Goal: Information Seeking & Learning: Understand process/instructions

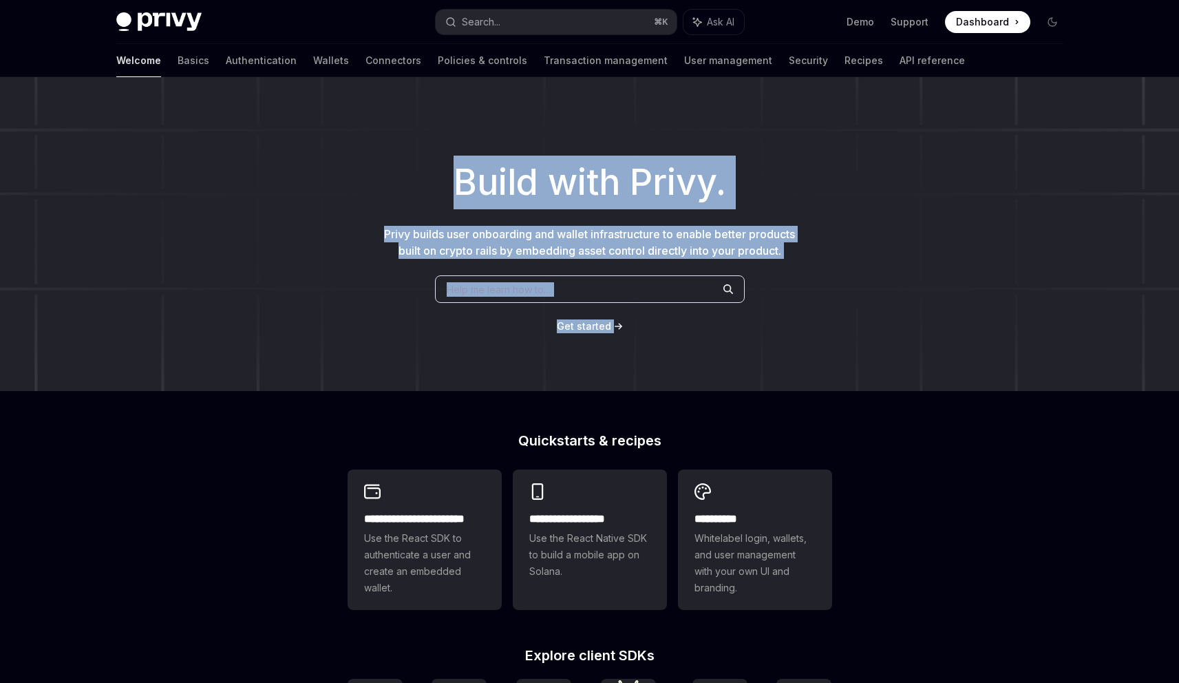
click at [631, 331] on div "Build with Privy. Privy builds user onboarding and wallet infrastructure to ena…" at bounding box center [589, 234] width 1179 height 314
click at [721, 359] on div "Build with Privy. Privy builds user onboarding and wallet infrastructure to ena…" at bounding box center [589, 234] width 1179 height 314
drag, startPoint x: 606, startPoint y: 314, endPoint x: 451, endPoint y: 171, distance: 209.9
click at [451, 171] on div "Build with Privy. Privy builds user onboarding and wallet infrastructure to ena…" at bounding box center [589, 234] width 1179 height 314
click at [451, 171] on h1 "Build with Privy." at bounding box center [589, 183] width 1135 height 54
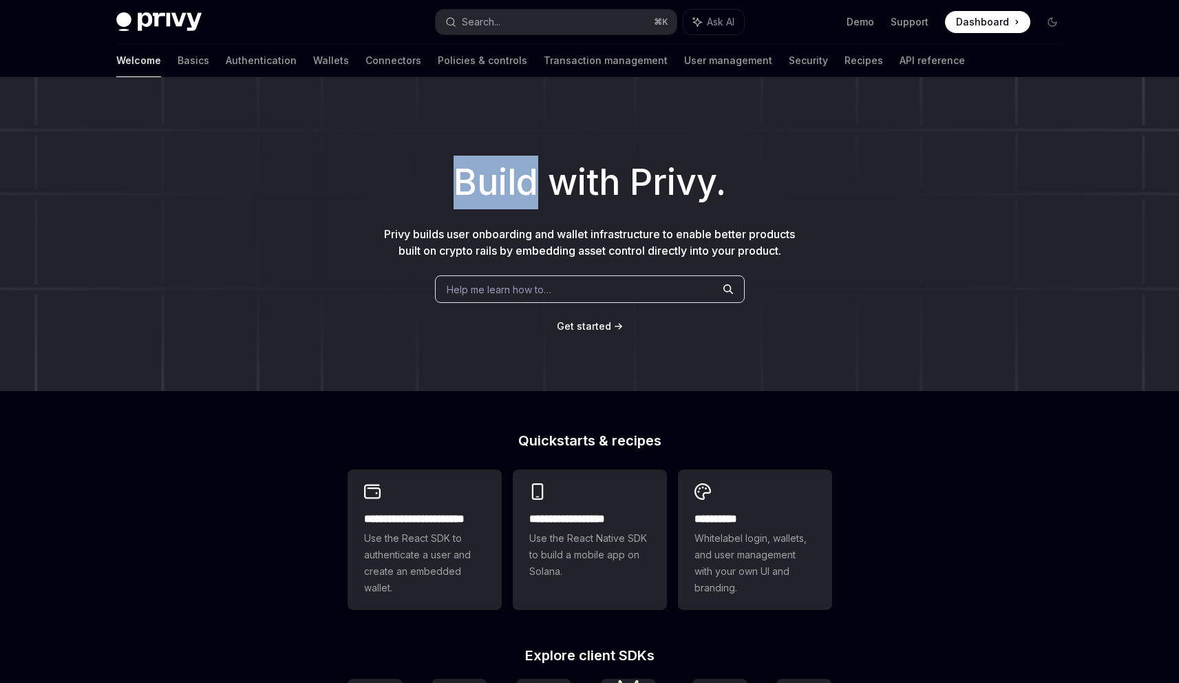
click at [451, 171] on h1 "Build with Privy." at bounding box center [589, 183] width 1135 height 54
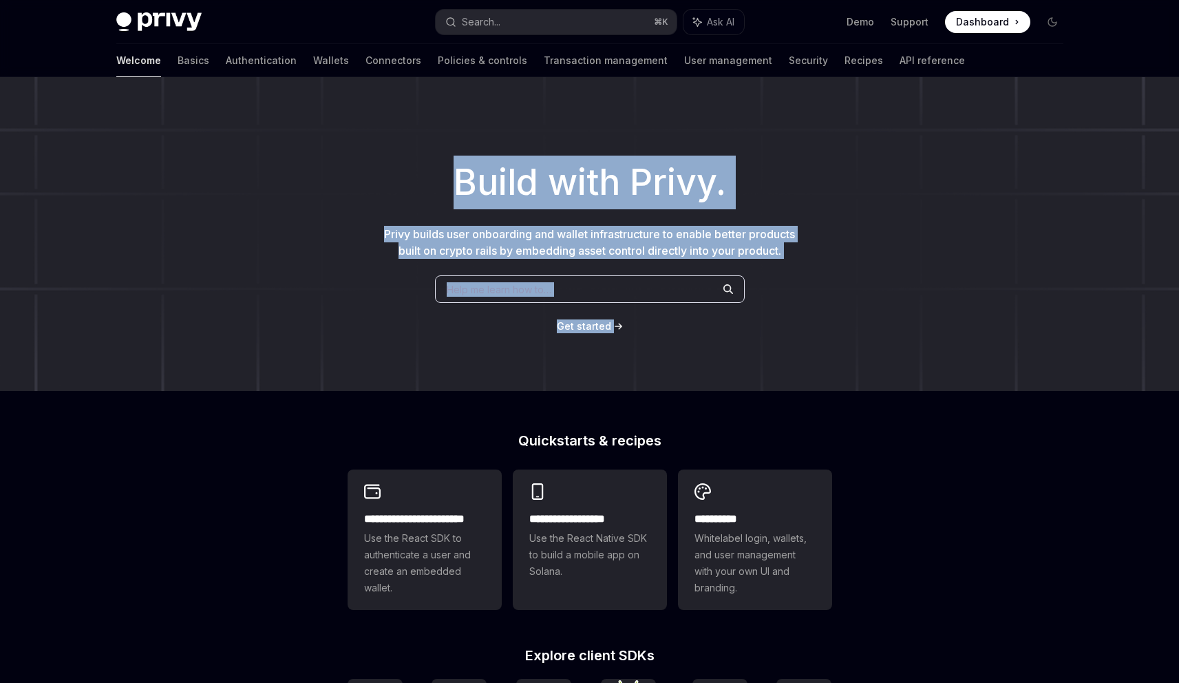
drag, startPoint x: 451, startPoint y: 171, endPoint x: 641, endPoint y: 337, distance: 251.7
click at [641, 337] on div "Build with Privy. Privy builds user onboarding and wallet infrastructure to ena…" at bounding box center [589, 234] width 1179 height 314
click at [673, 342] on div "Build with Privy. Privy builds user onboarding and wallet infrastructure to ena…" at bounding box center [589, 234] width 1179 height 314
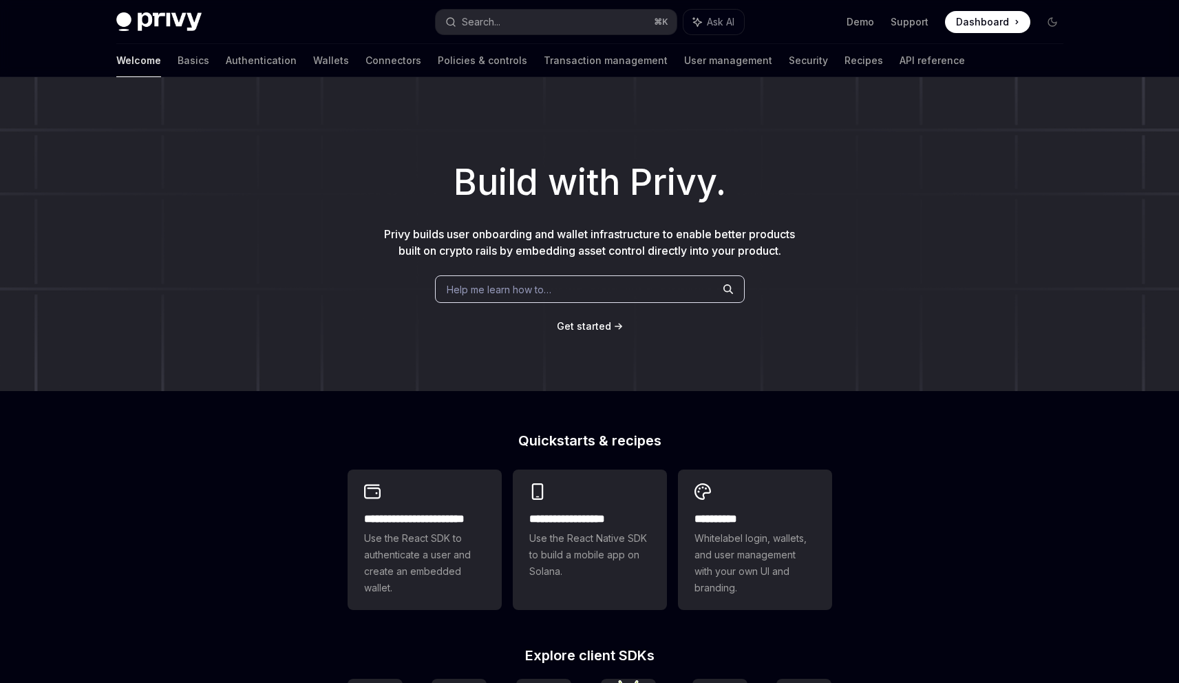
click at [673, 342] on div "Build with Privy. Privy builds user onboarding and wallet infrastructure to ena…" at bounding box center [589, 234] width 1179 height 314
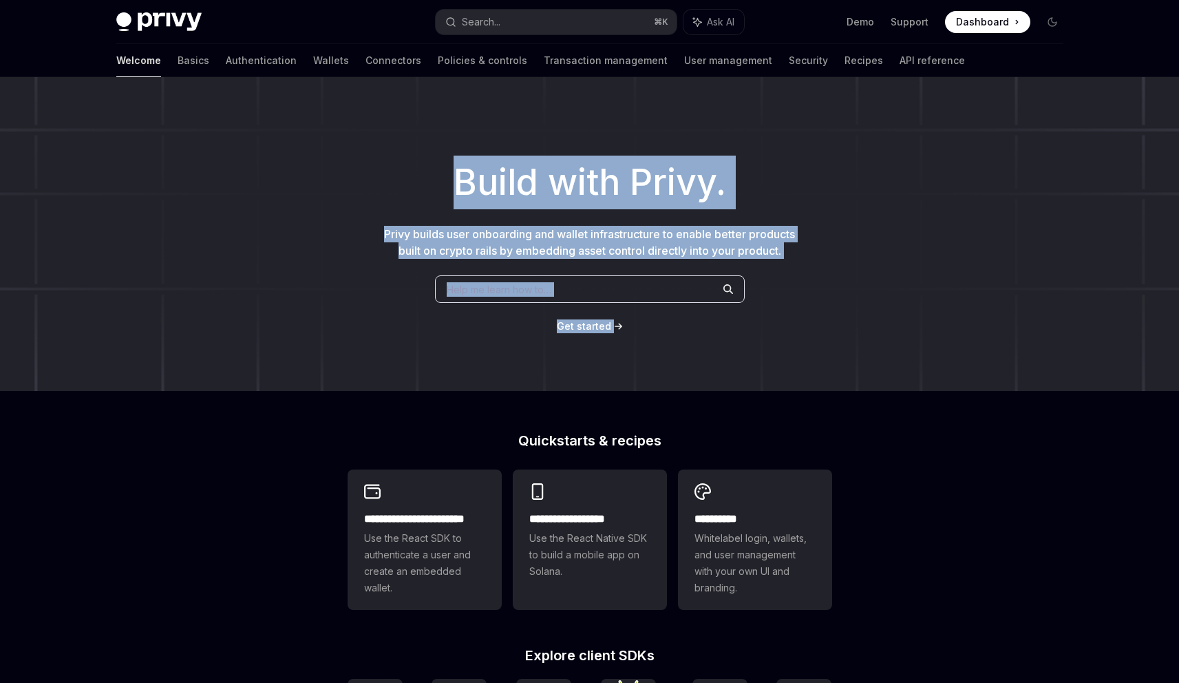
drag, startPoint x: 673, startPoint y: 342, endPoint x: 501, endPoint y: 195, distance: 226.5
click at [501, 195] on div "Build with Privy. Privy builds user onboarding and wallet infrastructure to ena…" at bounding box center [589, 234] width 1179 height 314
click at [590, 198] on h1 "Build with Privy." at bounding box center [589, 183] width 1135 height 54
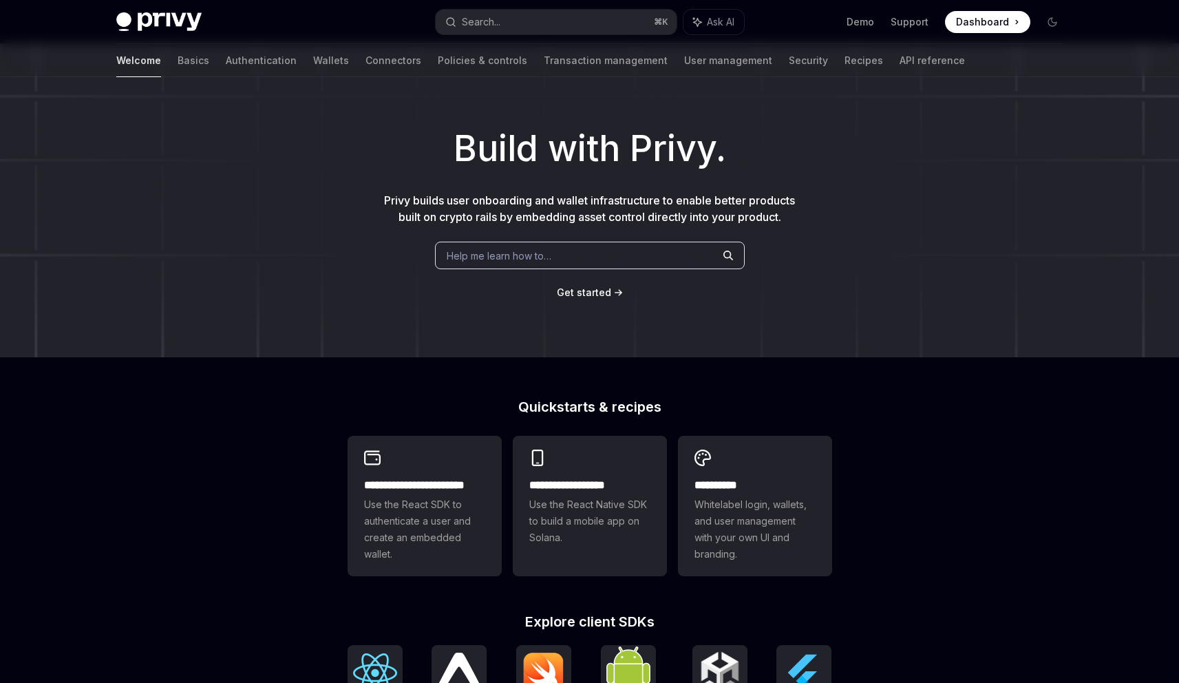
scroll to position [36, 0]
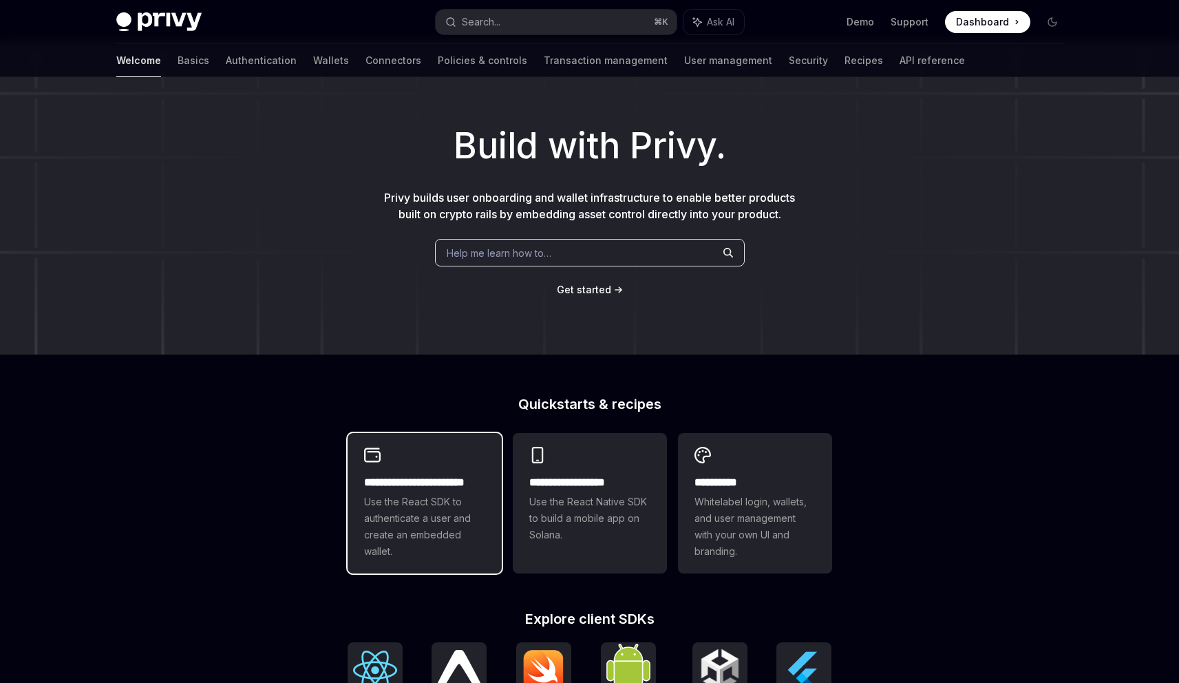
click at [440, 527] on span "Use the React SDK to authenticate a user and create an embedded wallet." at bounding box center [424, 526] width 121 height 66
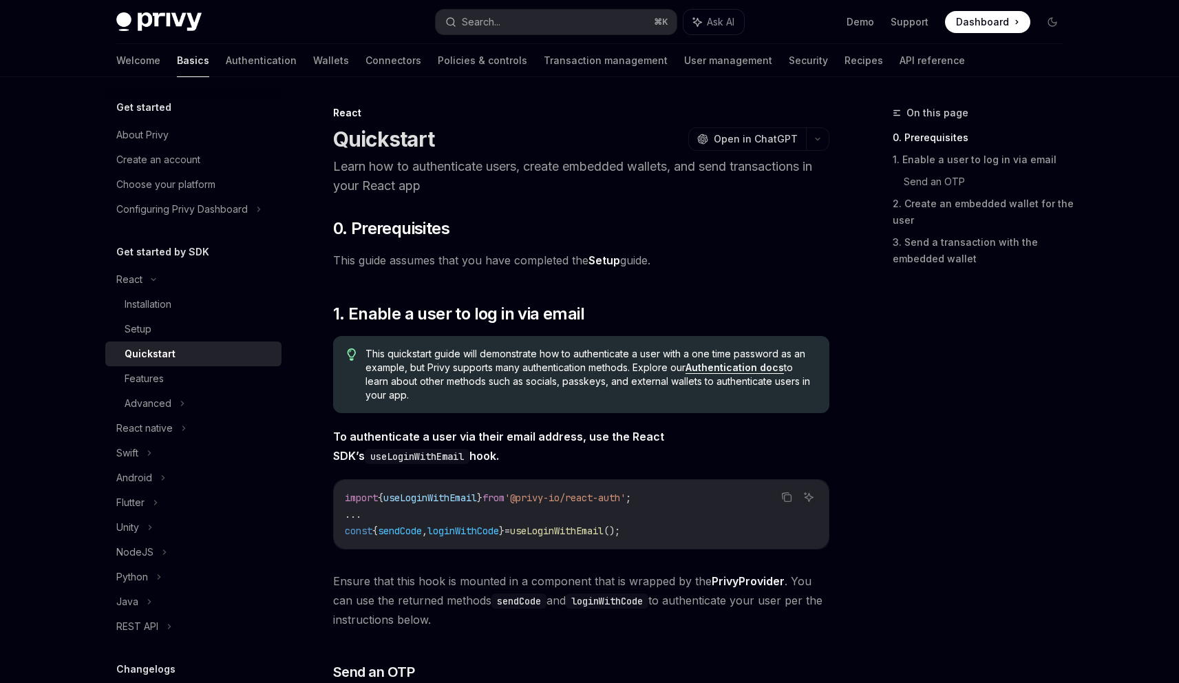
click at [427, 169] on p "Learn how to authenticate users, create embedded wallets, and send transactions…" at bounding box center [581, 176] width 496 height 39
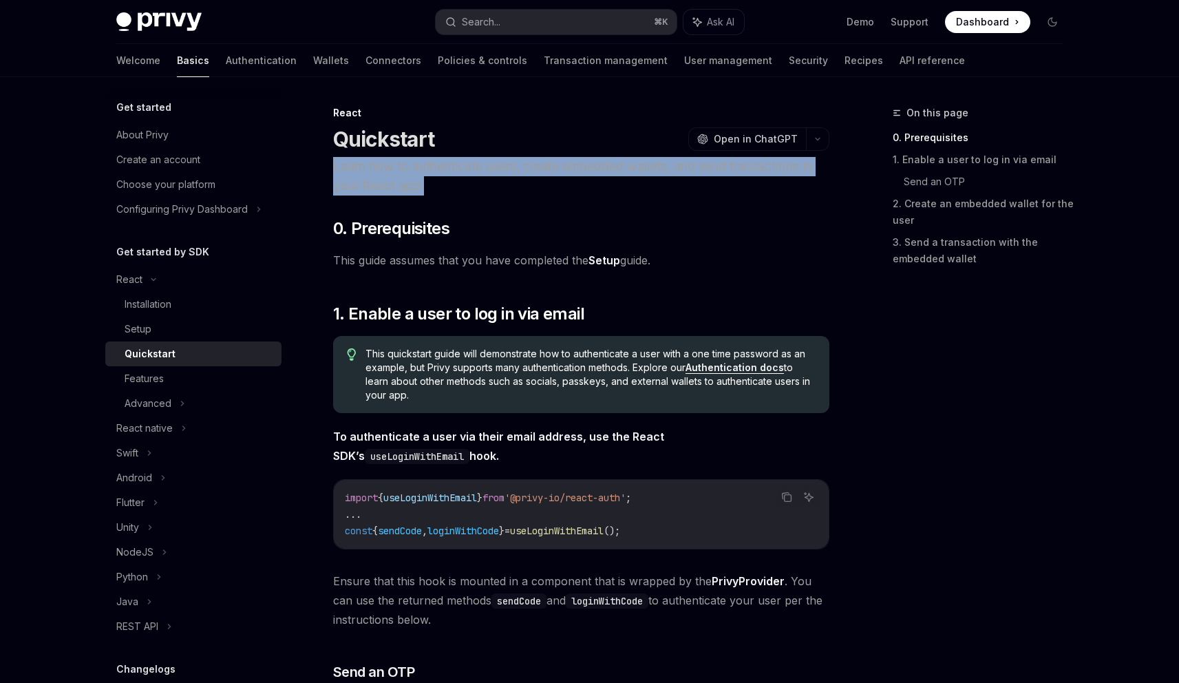
click at [427, 169] on p "Learn how to authenticate users, create embedded wallets, and send transactions…" at bounding box center [581, 176] width 496 height 39
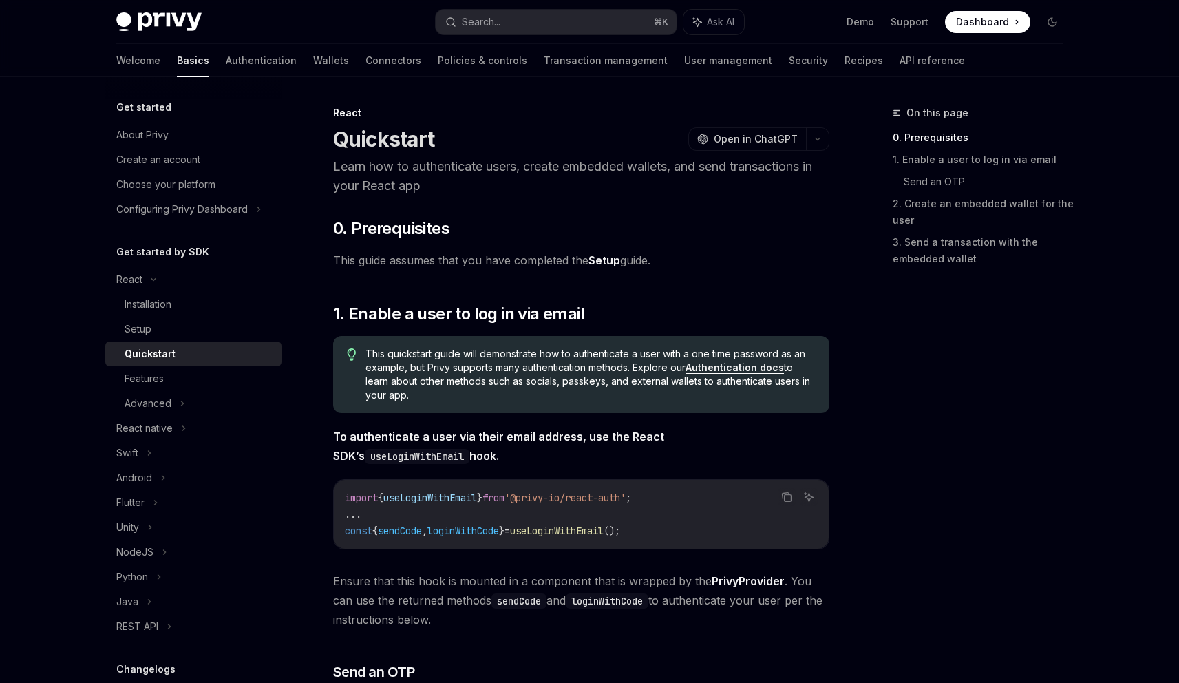
click at [533, 171] on p "Learn how to authenticate users, create embedded wallets, and send transactions…" at bounding box center [581, 176] width 496 height 39
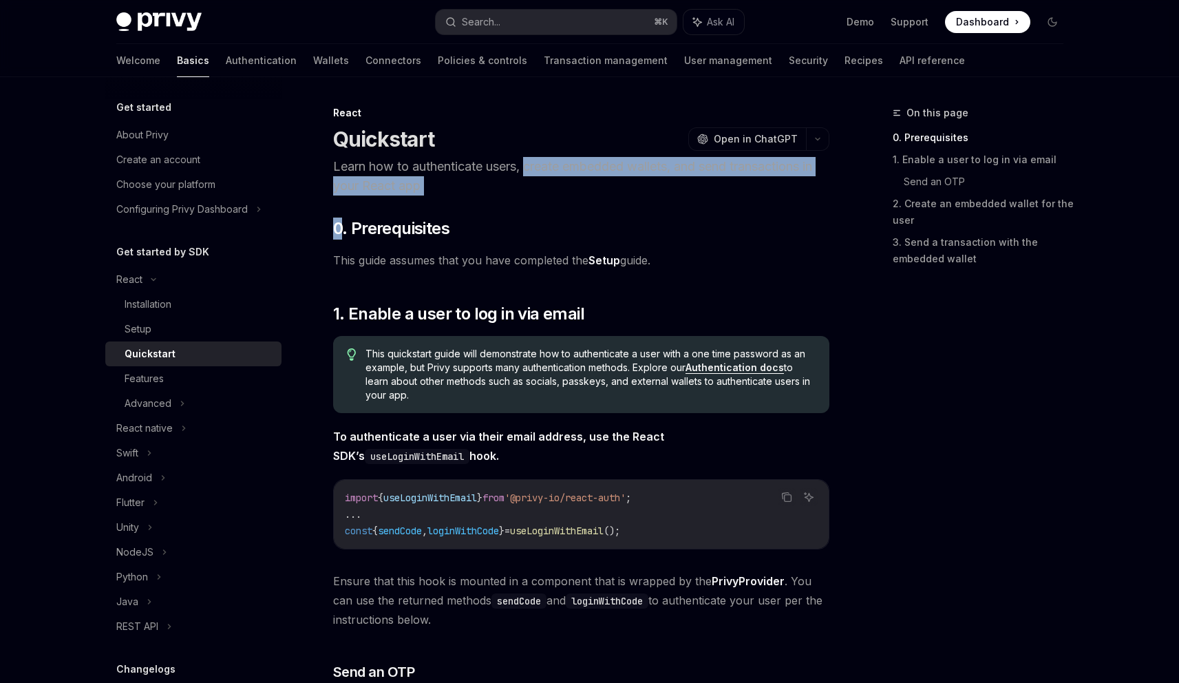
drag, startPoint x: 533, startPoint y: 171, endPoint x: 618, endPoint y: 198, distance: 89.5
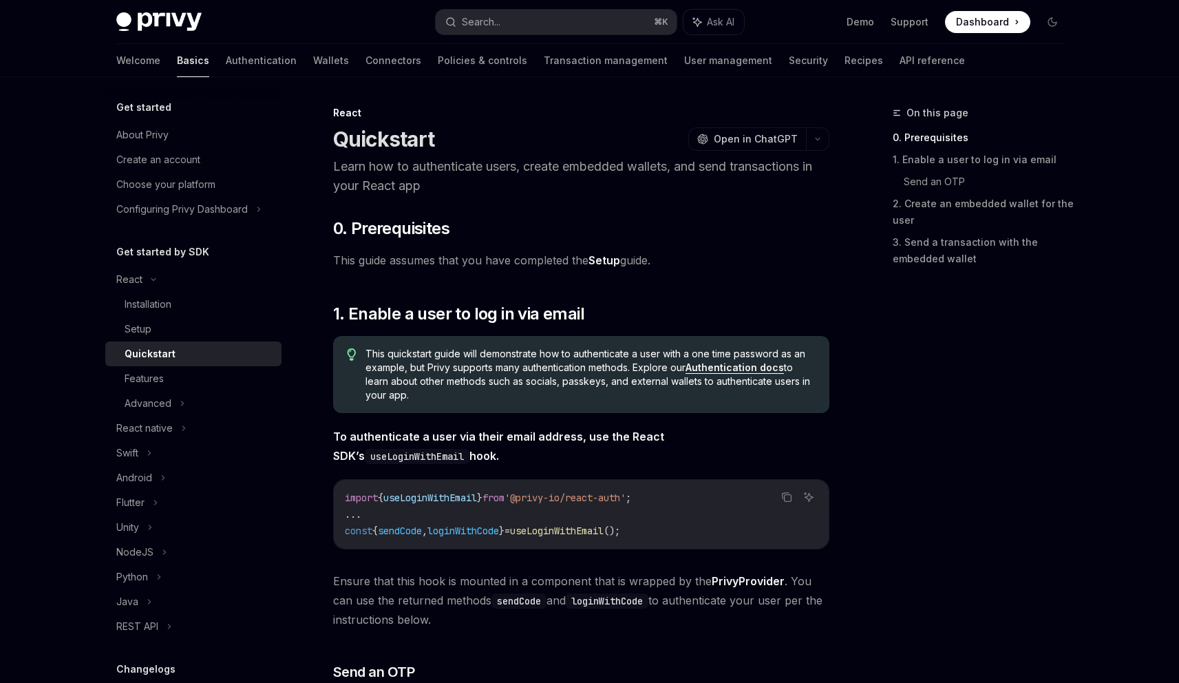
drag, startPoint x: 643, startPoint y: 195, endPoint x: 620, endPoint y: 195, distance: 22.7
click at [544, 185] on p "Learn how to authenticate users, create embedded wallets, and send transactions…" at bounding box center [581, 176] width 496 height 39
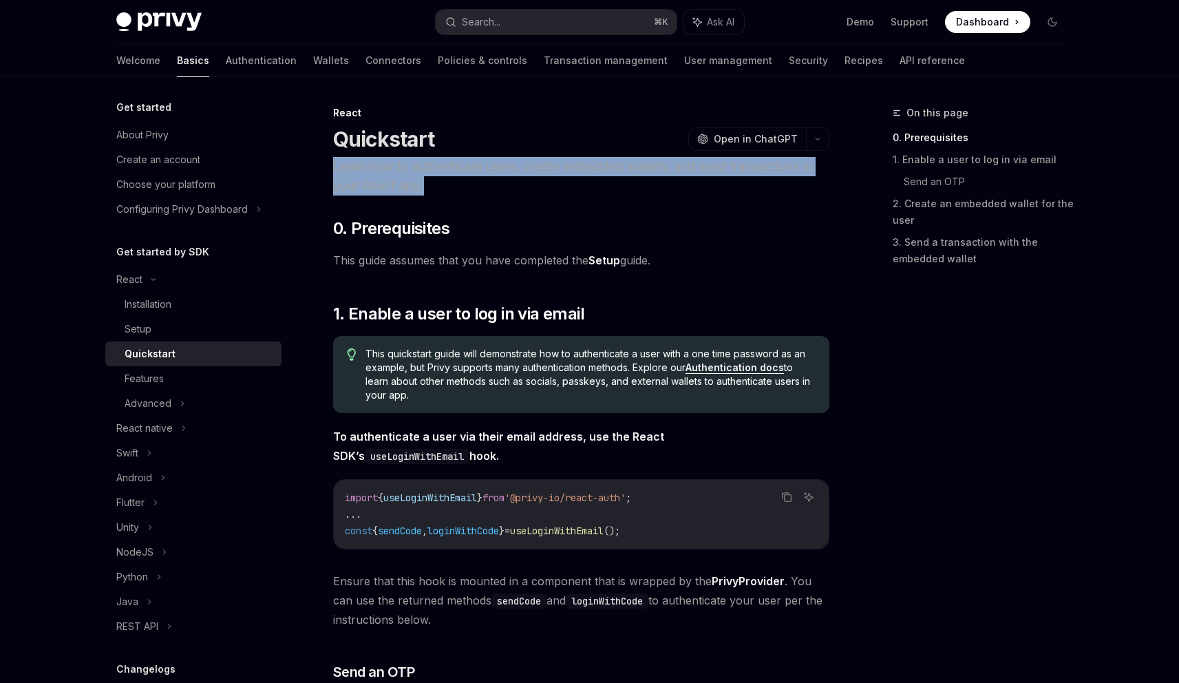
drag, startPoint x: 544, startPoint y: 185, endPoint x: 541, endPoint y: 170, distance: 15.5
click at [541, 170] on p "Learn how to authenticate users, create embedded wallets, and send transactions…" at bounding box center [581, 176] width 496 height 39
click at [542, 170] on p "Learn how to authenticate users, create embedded wallets, and send transactions…" at bounding box center [581, 176] width 496 height 39
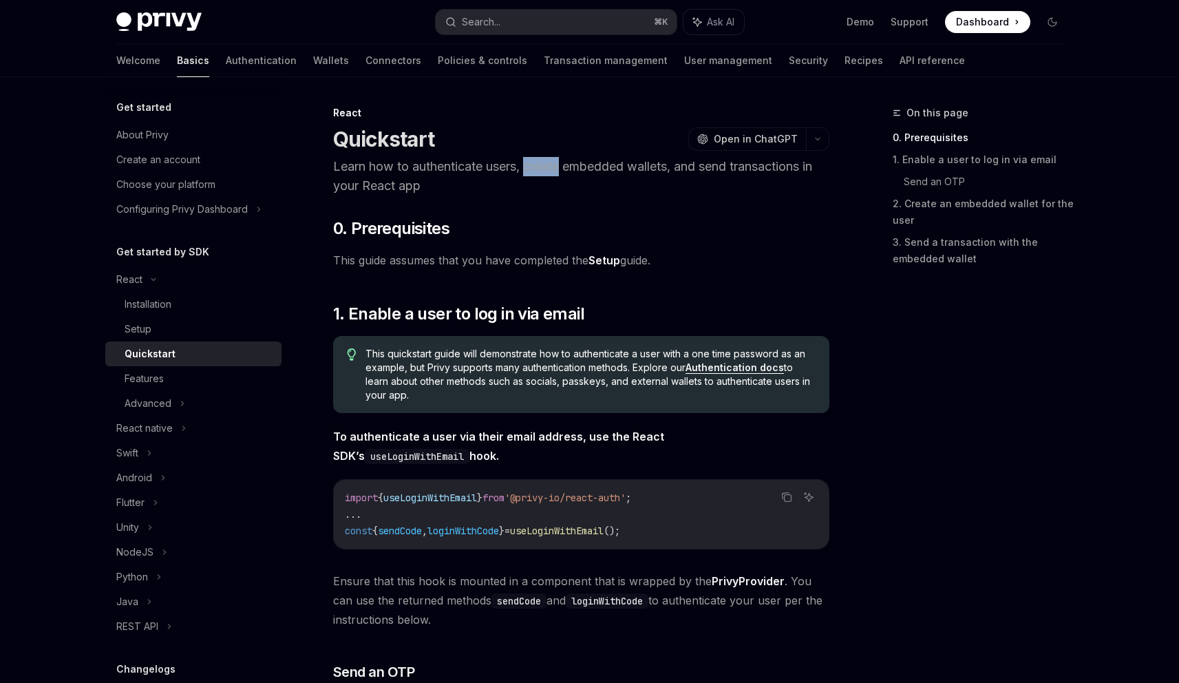
click at [542, 170] on p "Learn how to authenticate users, create embedded wallets, and send transactions…" at bounding box center [581, 176] width 496 height 39
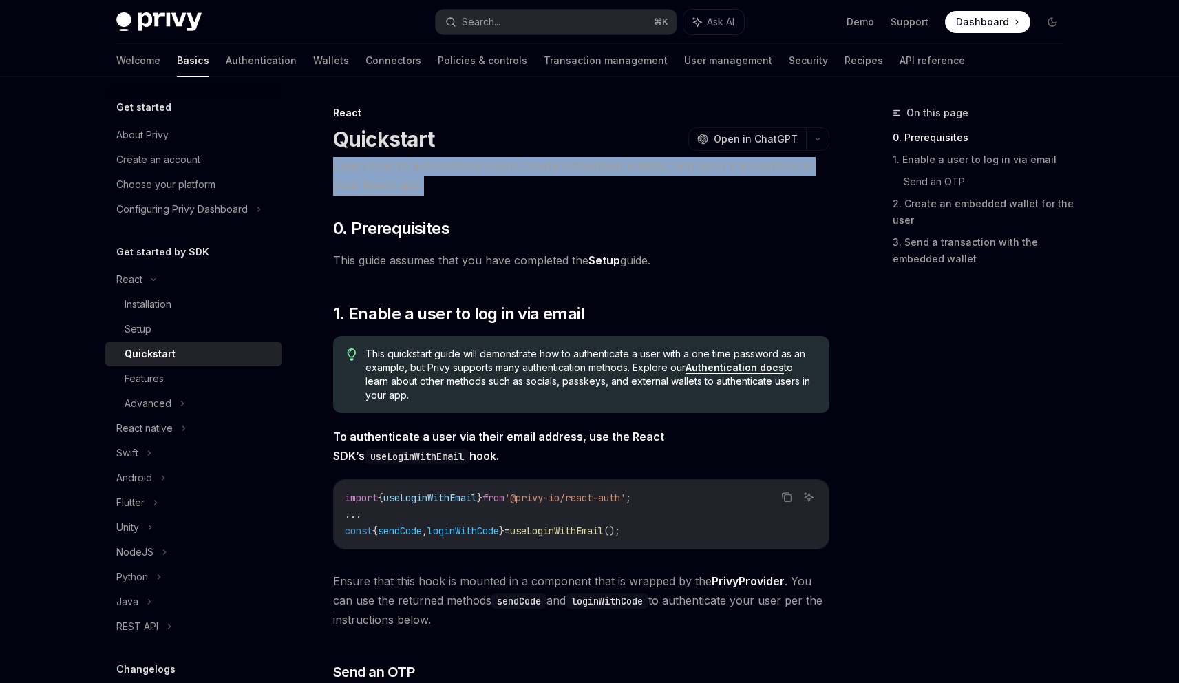
drag, startPoint x: 542, startPoint y: 170, endPoint x: 571, endPoint y: 202, distance: 42.9
click at [550, 176] on p "Learn how to authenticate users, create embedded wallets, and send transactions…" at bounding box center [581, 176] width 496 height 39
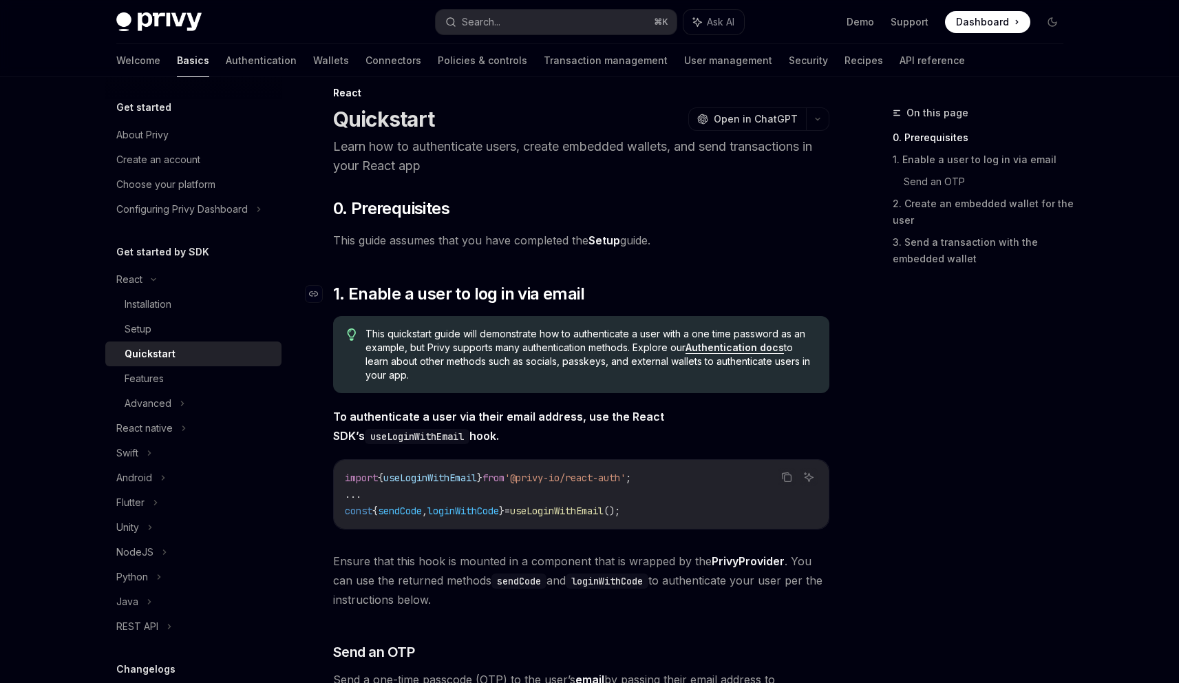
scroll to position [42, 0]
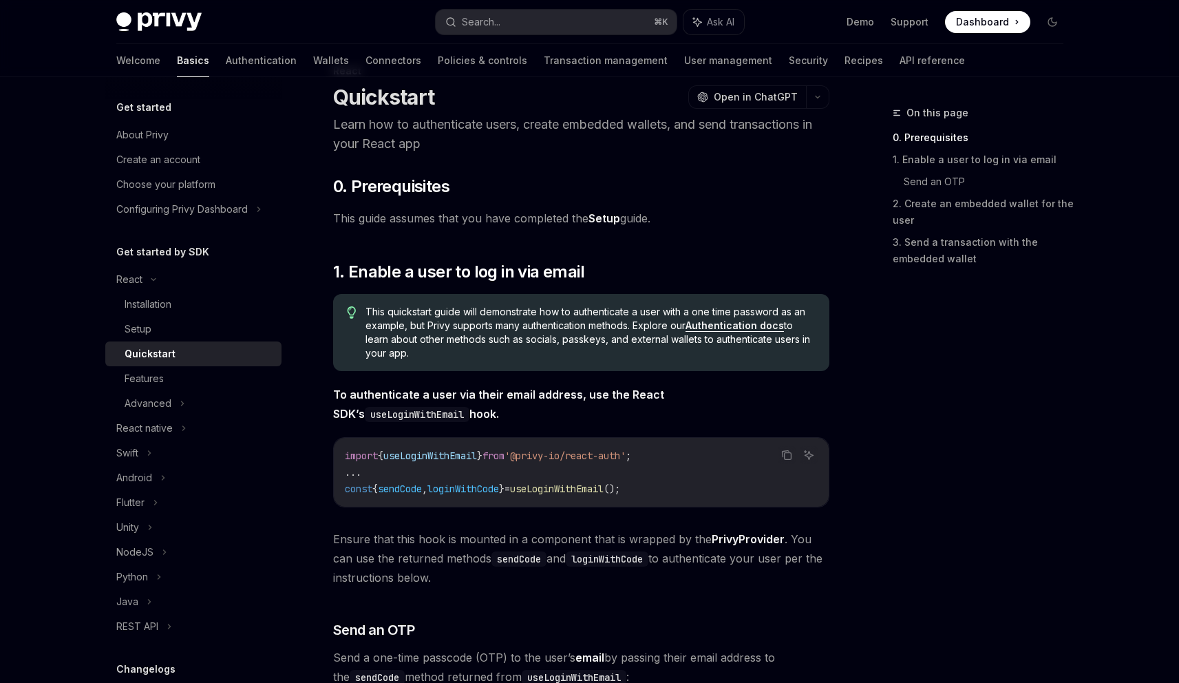
click at [456, 308] on span "This quickstart guide will demonstrate how to authenticate a user with a one ti…" at bounding box center [589, 332] width 449 height 55
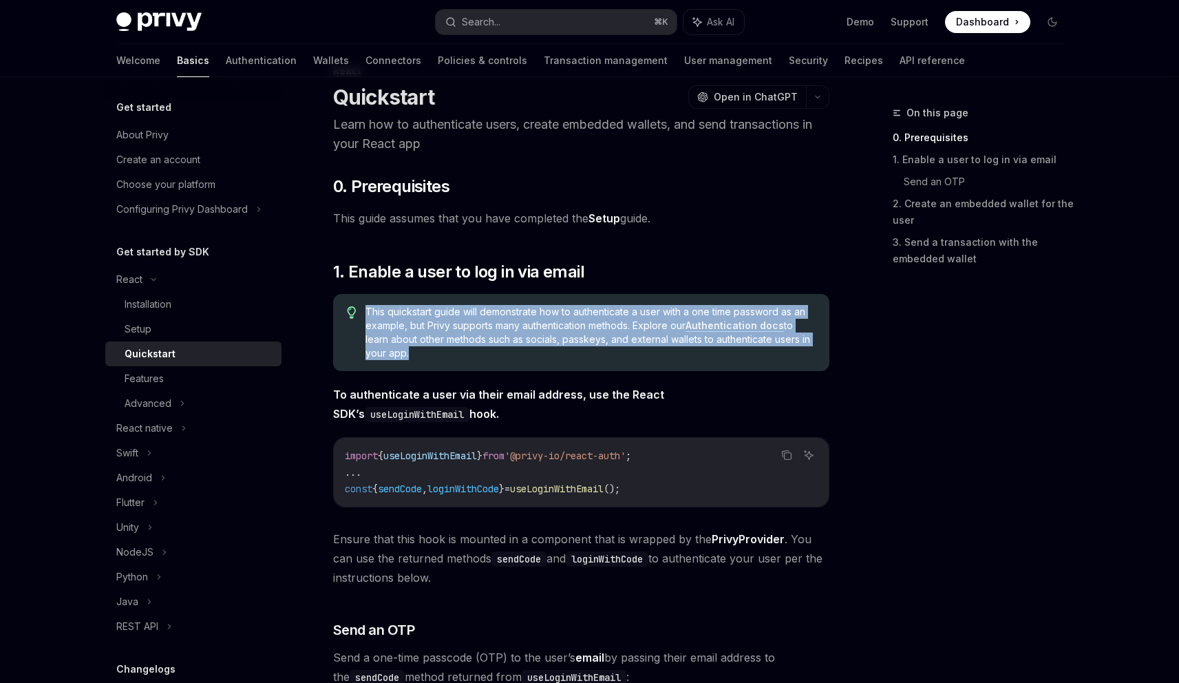
click at [456, 308] on span "This quickstart guide will demonstrate how to authenticate a user with a one ti…" at bounding box center [589, 332] width 449 height 55
click at [553, 325] on span "This quickstart guide will demonstrate how to authenticate a user with a one ti…" at bounding box center [589, 332] width 449 height 55
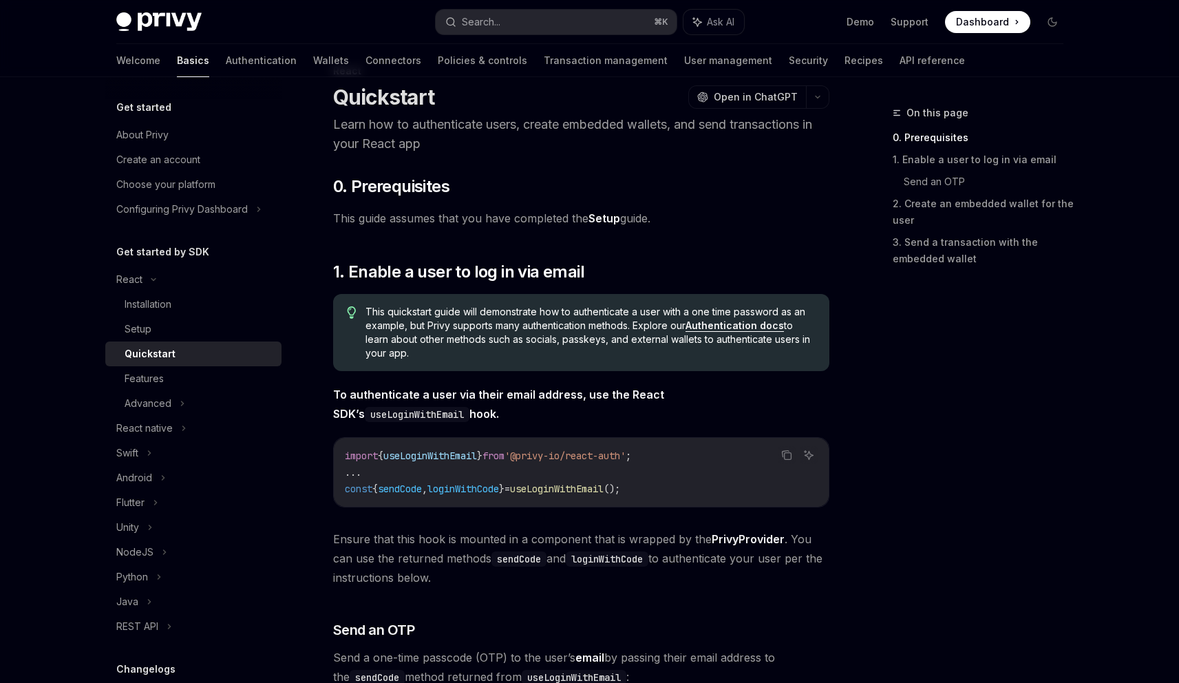
click at [552, 325] on span "This quickstart guide will demonstrate how to authenticate a user with a one ti…" at bounding box center [589, 332] width 449 height 55
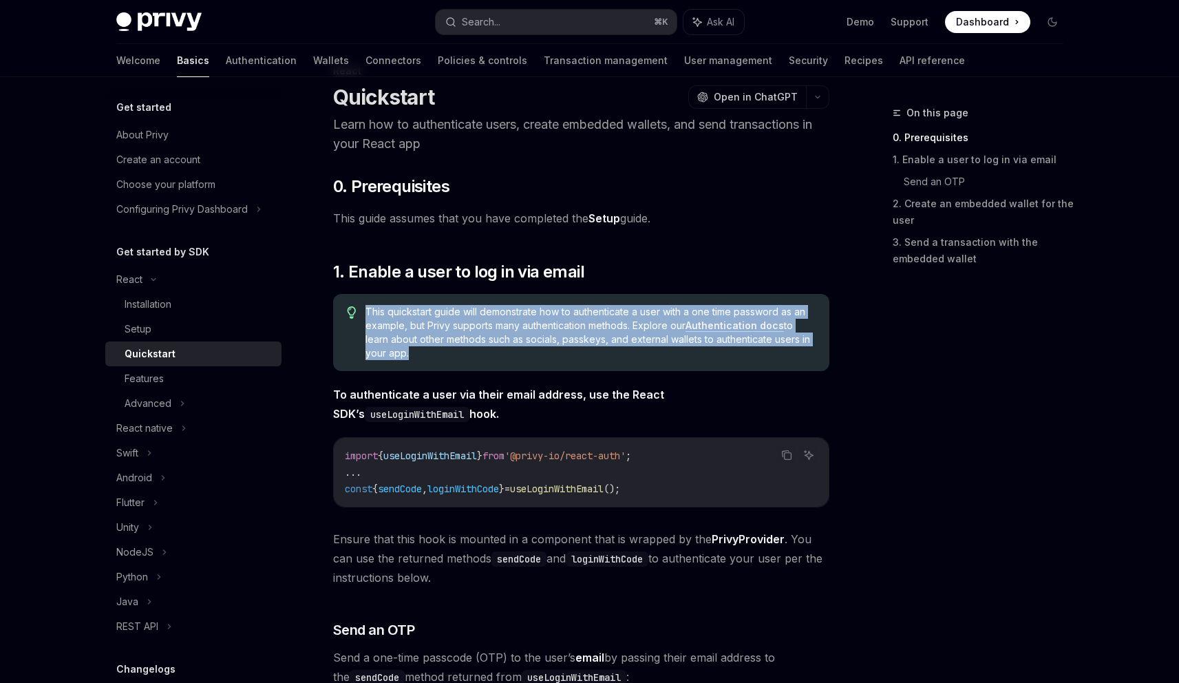
click at [552, 325] on span "This quickstart guide will demonstrate how to authenticate a user with a one ti…" at bounding box center [589, 332] width 449 height 55
click at [611, 340] on span "This quickstart guide will demonstrate how to authenticate a user with a one ti…" at bounding box center [589, 332] width 449 height 55
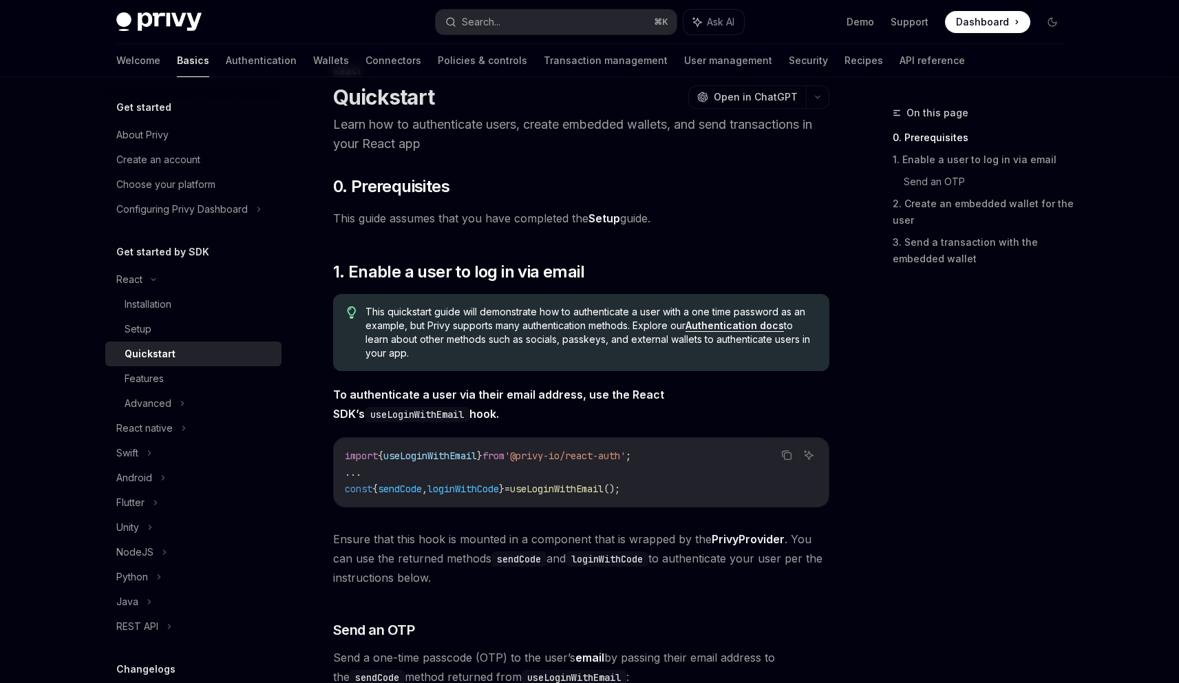
click at [426, 328] on span "This quickstart guide will demonstrate how to authenticate a user with a one ti…" at bounding box center [589, 332] width 449 height 55
click at [416, 326] on span "This quickstart guide will demonstrate how to authenticate a user with a one ti…" at bounding box center [589, 332] width 449 height 55
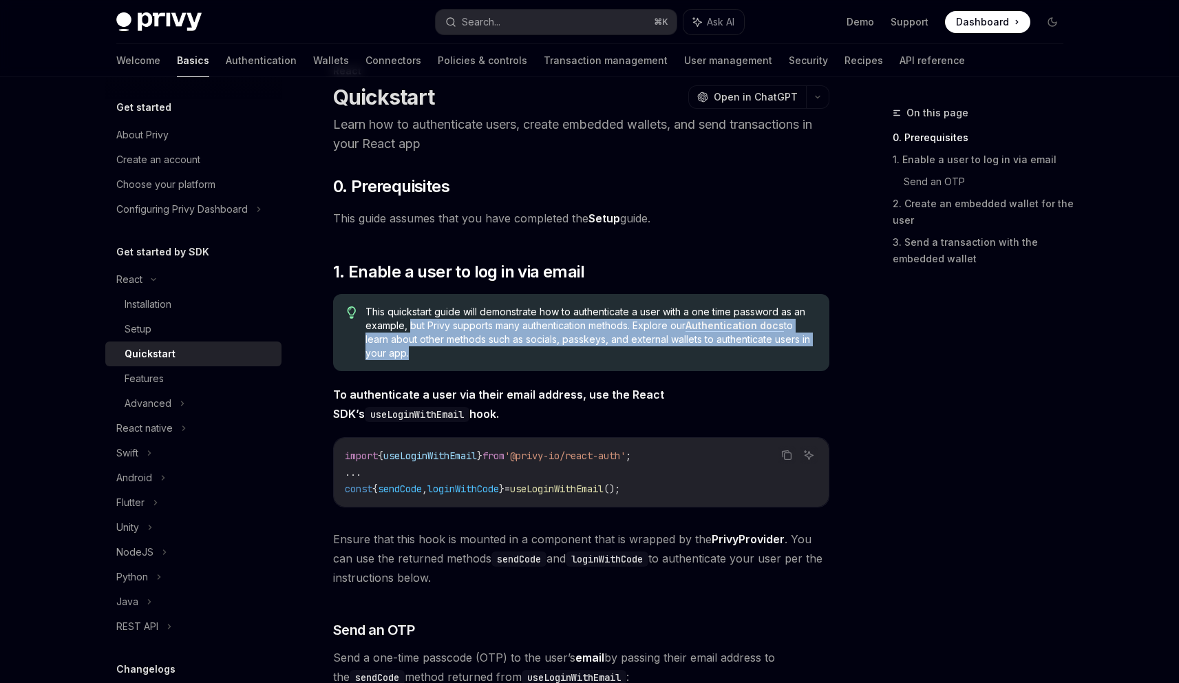
drag, startPoint x: 416, startPoint y: 326, endPoint x: 641, endPoint y: 352, distance: 226.6
click at [641, 352] on span "This quickstart guide will demonstrate how to authenticate a user with a one ti…" at bounding box center [589, 332] width 449 height 55
click at [652, 350] on span "This quickstart guide will demonstrate how to authenticate a user with a one ti…" at bounding box center [589, 332] width 449 height 55
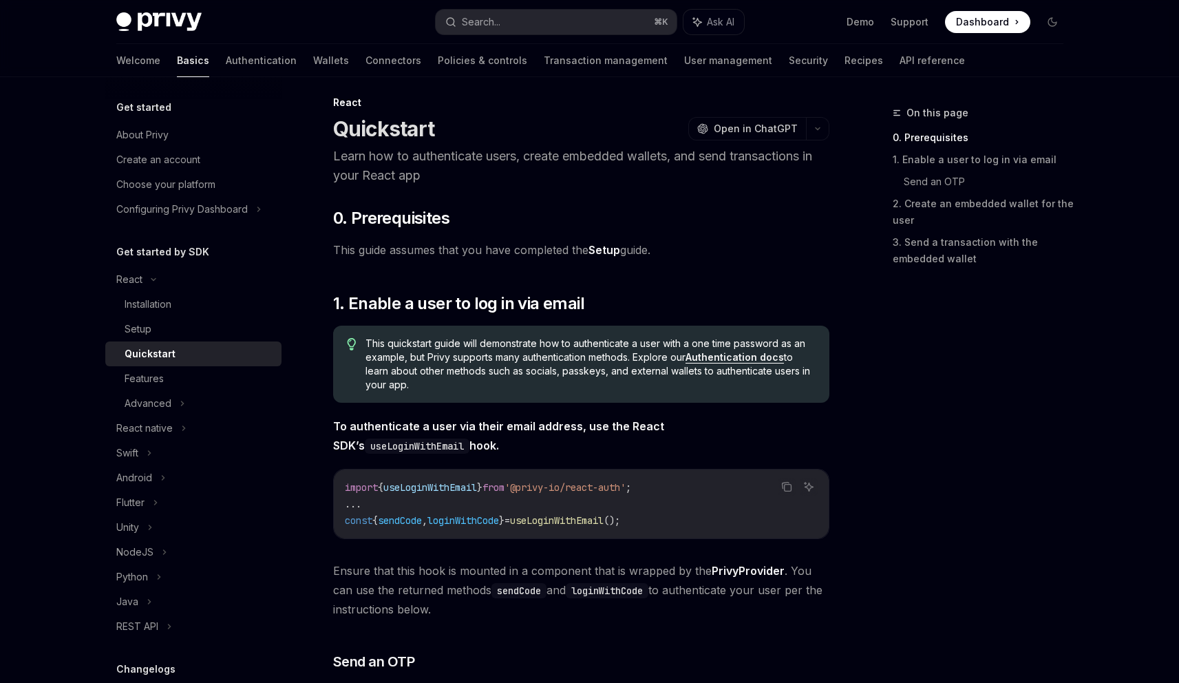
scroll to position [0, 0]
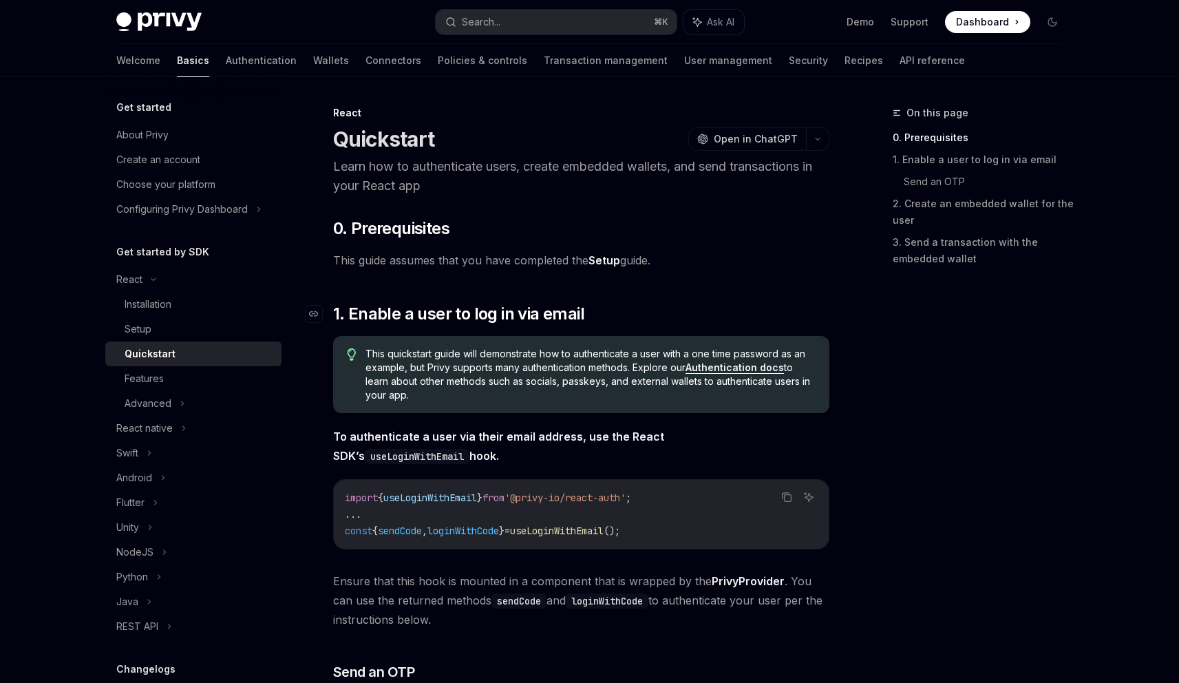
click at [696, 308] on h2 "​ 1. Enable a user to log in via email" at bounding box center [581, 314] width 496 height 22
click at [190, 15] on img at bounding box center [158, 21] width 85 height 19
type textarea "*"
